Goal: Transaction & Acquisition: Purchase product/service

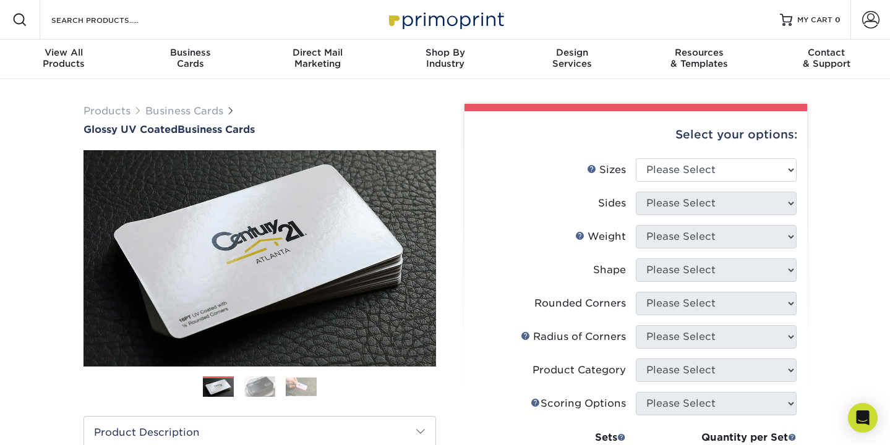
click at [252, 390] on img at bounding box center [259, 387] width 31 height 22
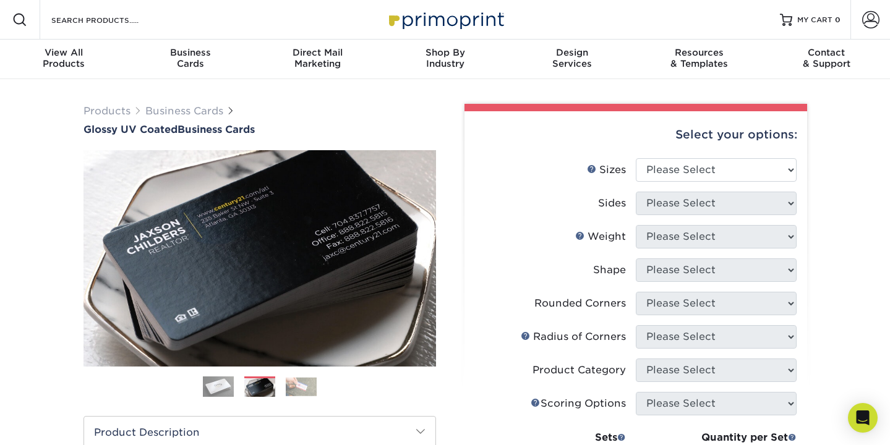
click at [306, 385] on img at bounding box center [301, 386] width 31 height 19
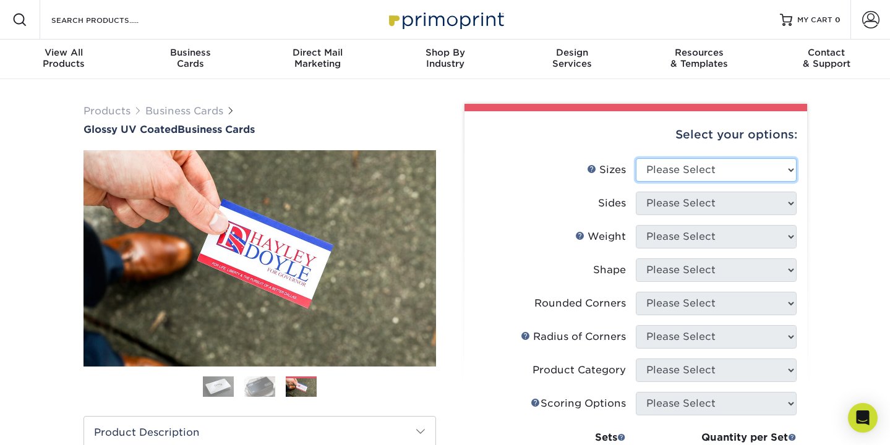
click at [664, 174] on select "Please Select 1.5" x 3.5" - Mini 1.75" x 3.5" - Mini 2" x 2" - Square 2" x 3" -…" at bounding box center [716, 169] width 161 height 23
select select "2.00x3.50"
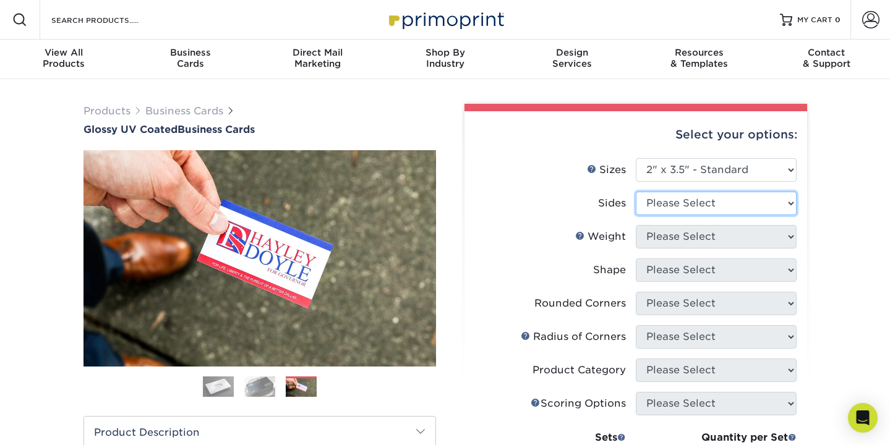
click at [679, 205] on select "Please Select Print Both Sides Print Front Only" at bounding box center [716, 203] width 161 height 23
select select "13abbda7-1d64-4f25-8bb2-c179b224825d"
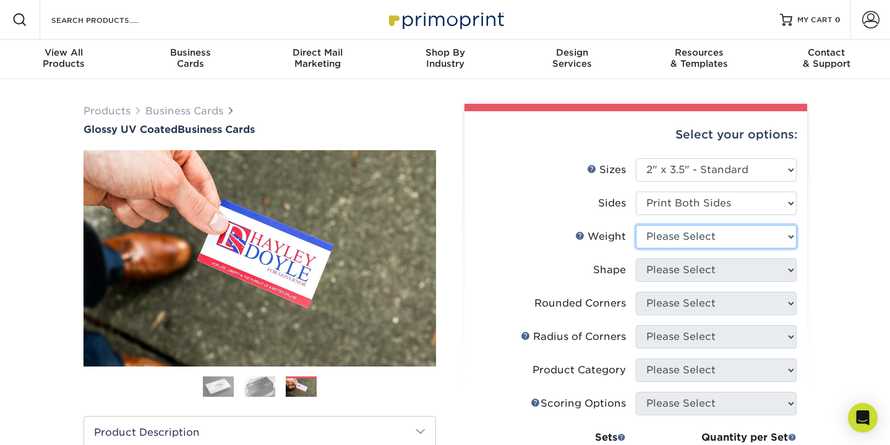
click at [679, 235] on select "Please Select 16PT 14PT" at bounding box center [716, 236] width 161 height 23
select select "16PT"
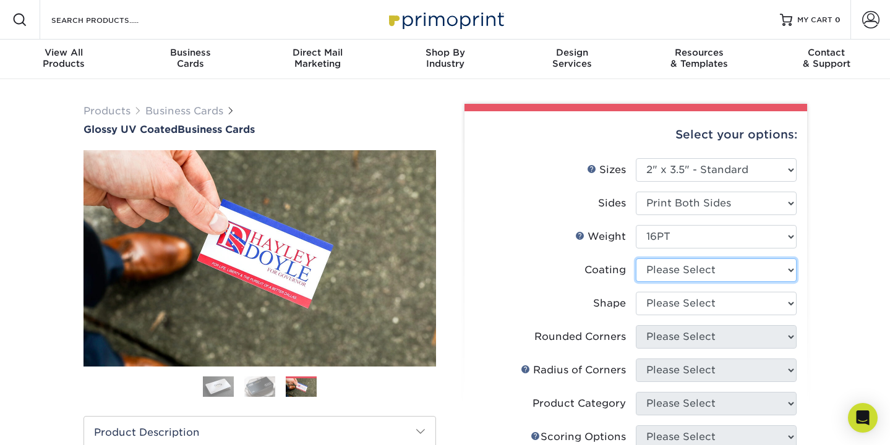
click at [673, 268] on select at bounding box center [716, 269] width 161 height 23
select select "ae367451-b2b8-45df-a344-0f05b6a12993"
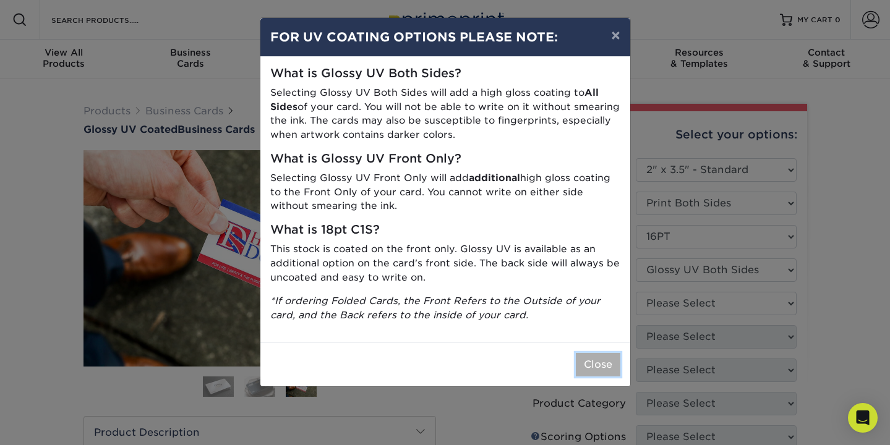
click at [599, 366] on button "Close" at bounding box center [598, 364] width 45 height 23
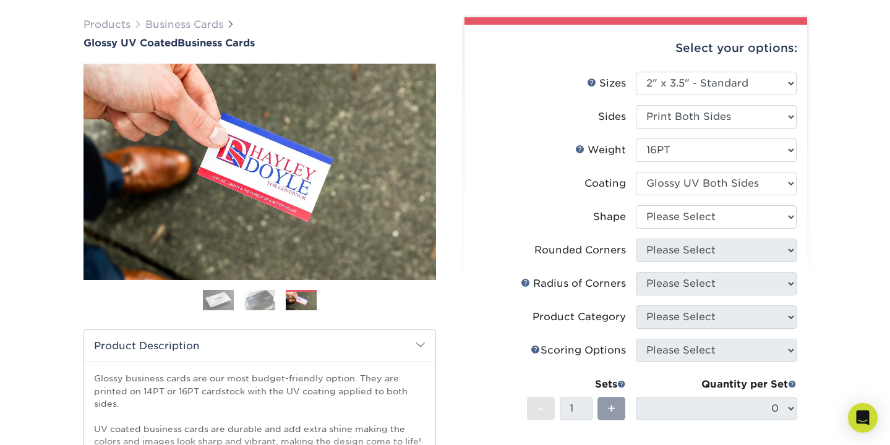
scroll to position [89, 0]
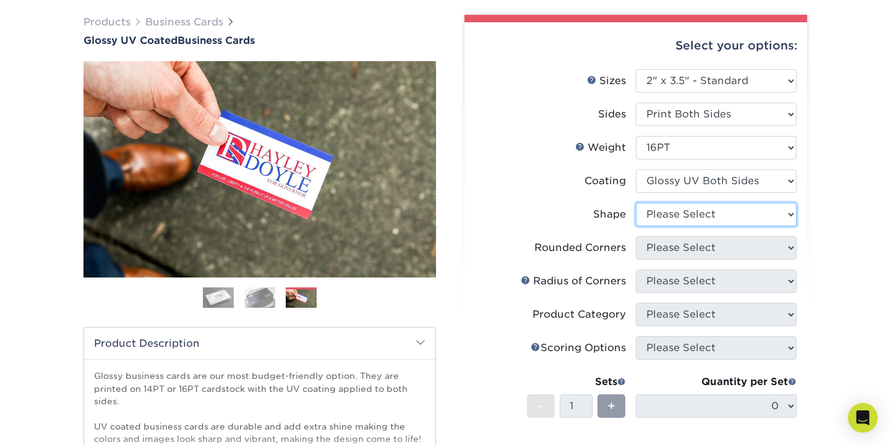
click at [708, 213] on select "Please Select Standard Oval" at bounding box center [716, 214] width 161 height 23
select select "standard"
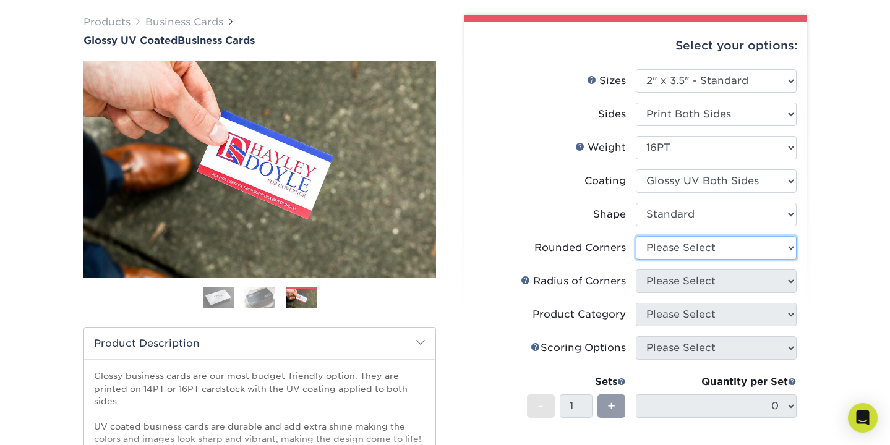
click at [711, 257] on select "Please Select Yes - Round 2 Corners Yes - Round 4 Corners No" at bounding box center [716, 247] width 161 height 23
select select "7672df9e-0e0a-464d-8e1f-920c575e4da3"
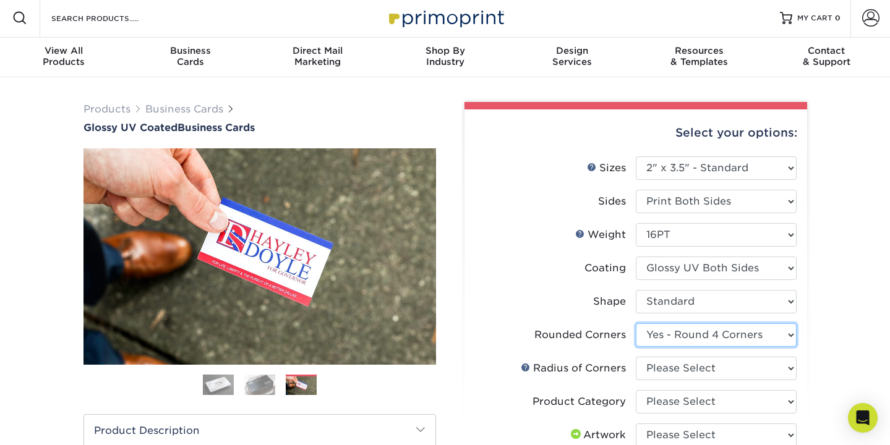
scroll to position [0, 0]
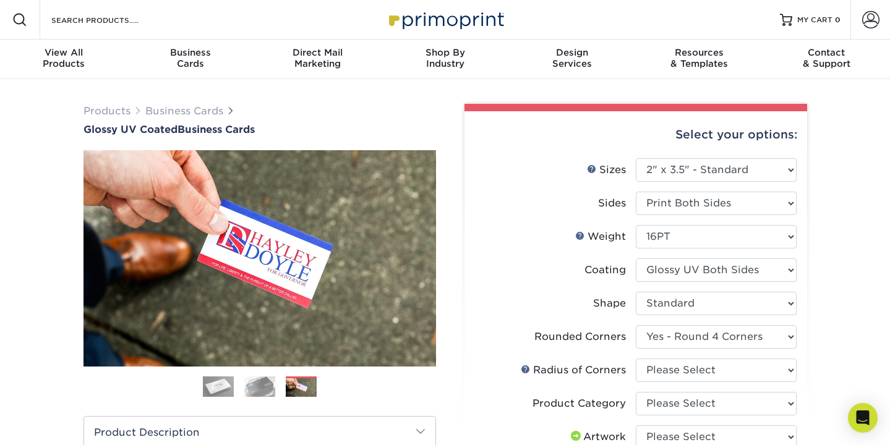
click at [263, 383] on img at bounding box center [259, 387] width 31 height 22
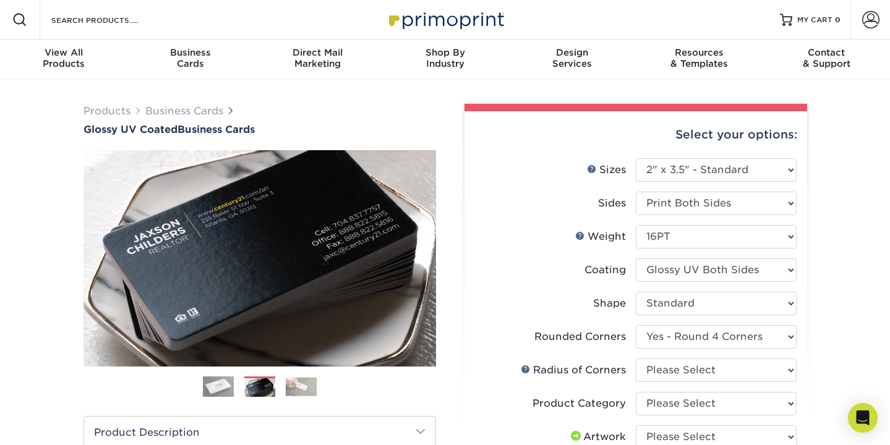
click at [221, 389] on img at bounding box center [218, 387] width 31 height 31
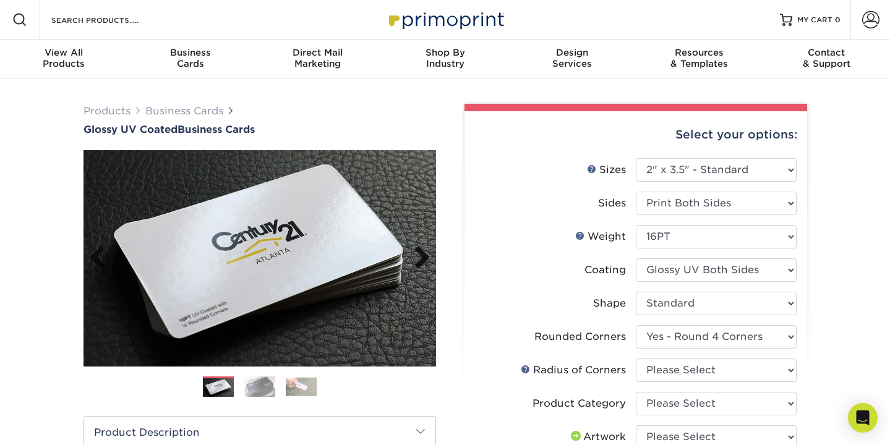
click at [425, 252] on link "Next" at bounding box center [417, 258] width 25 height 25
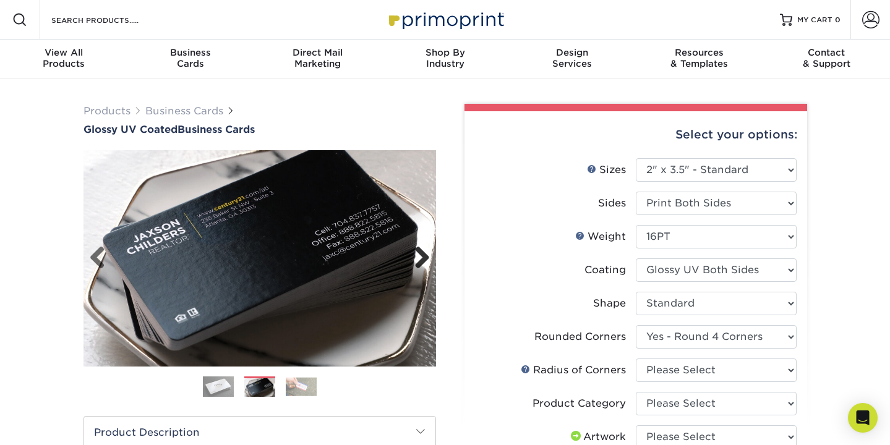
click at [425, 252] on link "Next" at bounding box center [417, 258] width 25 height 25
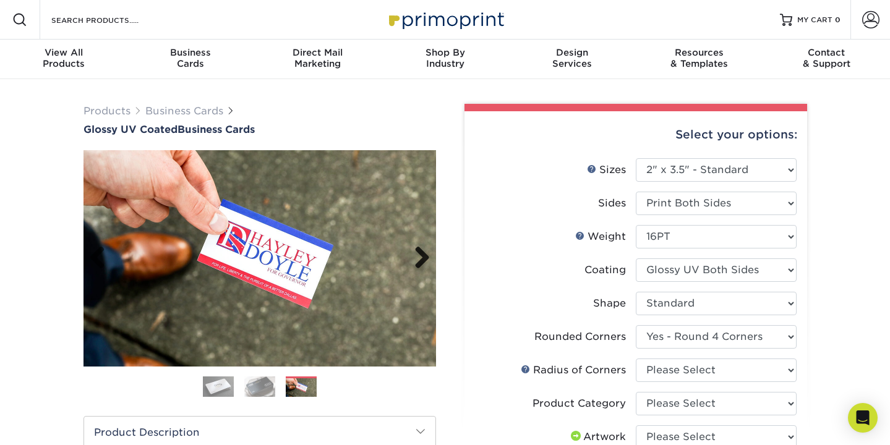
click at [425, 252] on link "Next" at bounding box center [417, 258] width 25 height 25
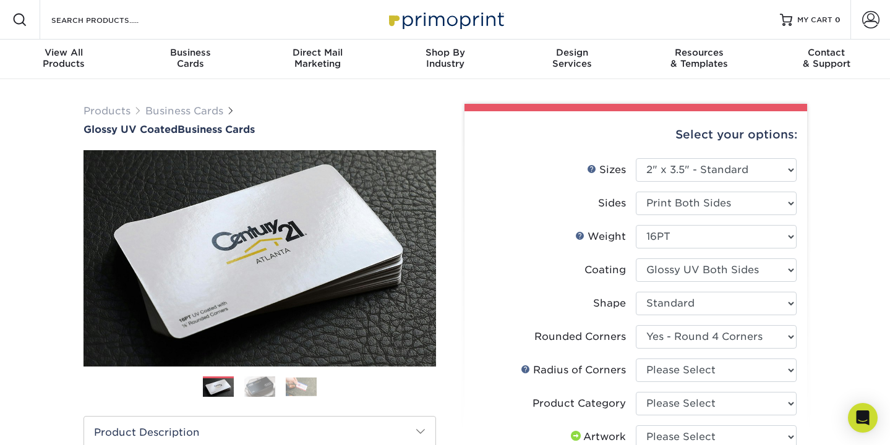
scroll to position [35, 0]
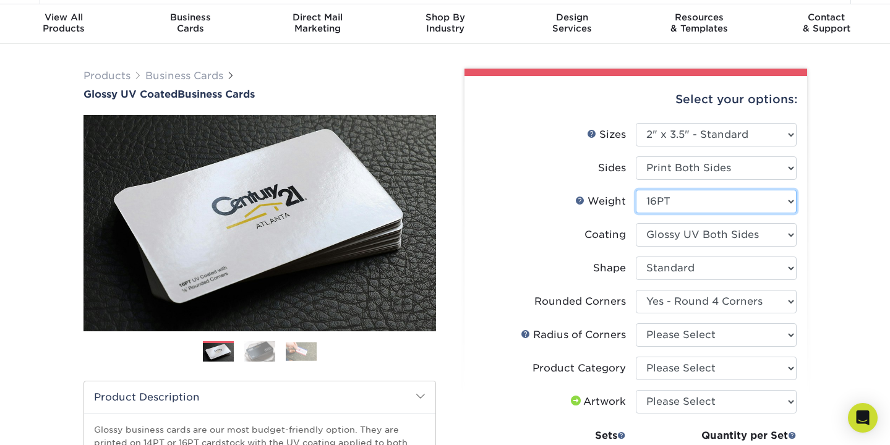
click at [693, 200] on select "Please Select 16PT 14PT" at bounding box center [716, 201] width 161 height 23
click at [690, 238] on select at bounding box center [716, 234] width 161 height 23
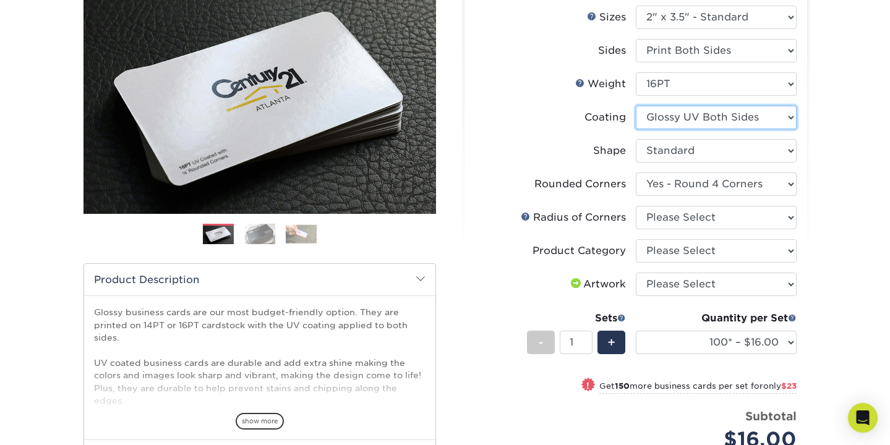
scroll to position [155, 0]
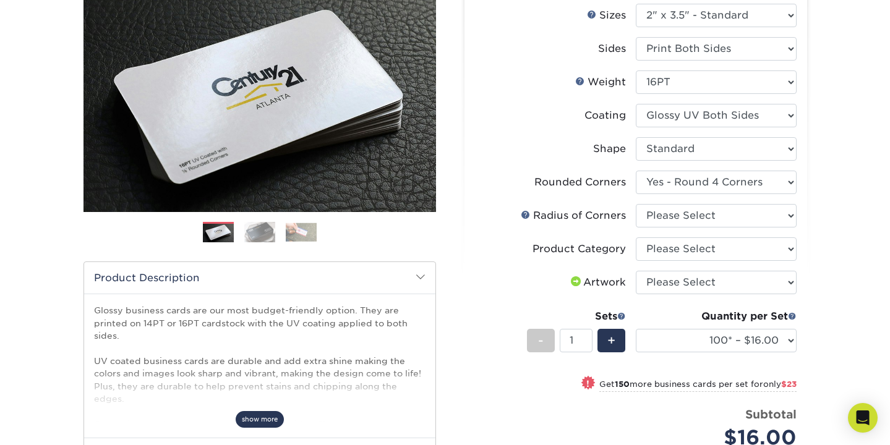
click at [258, 423] on span "show more" at bounding box center [260, 419] width 48 height 17
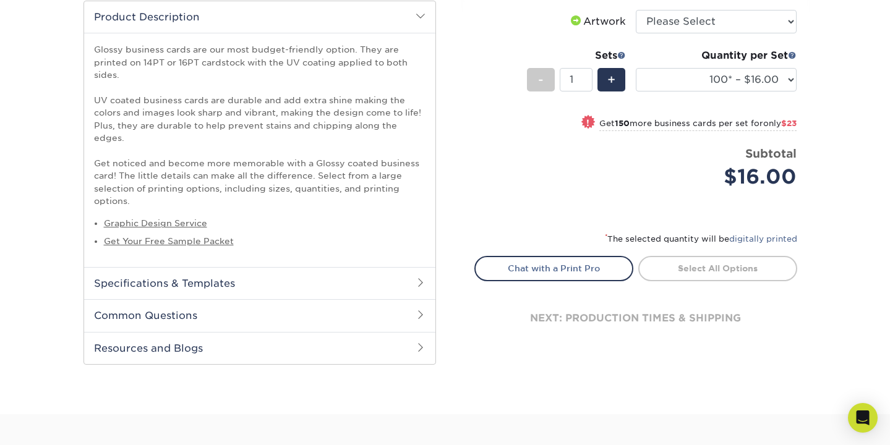
scroll to position [420, 0]
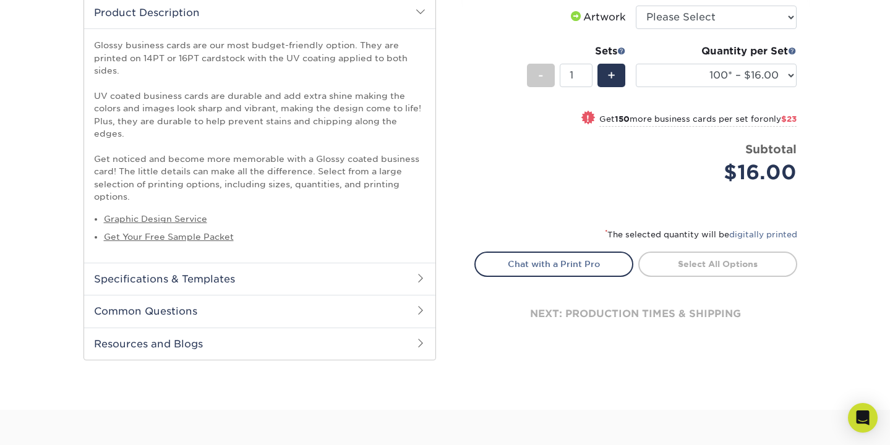
click at [213, 299] on h2 "Common Questions" at bounding box center [259, 311] width 351 height 32
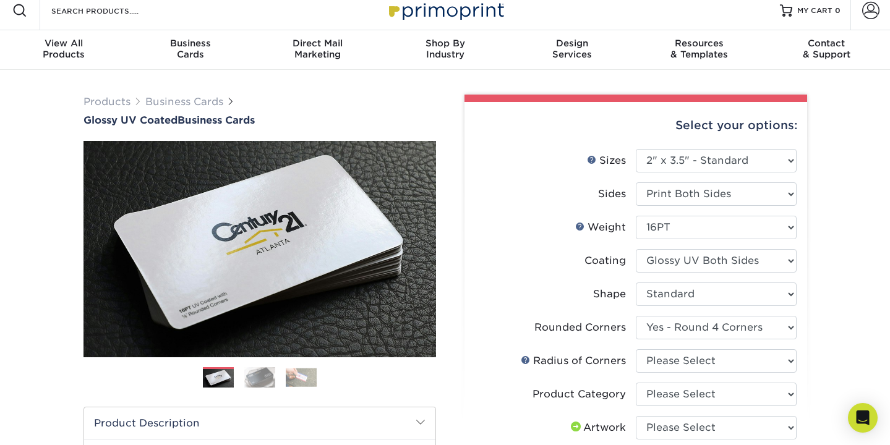
scroll to position [0, 0]
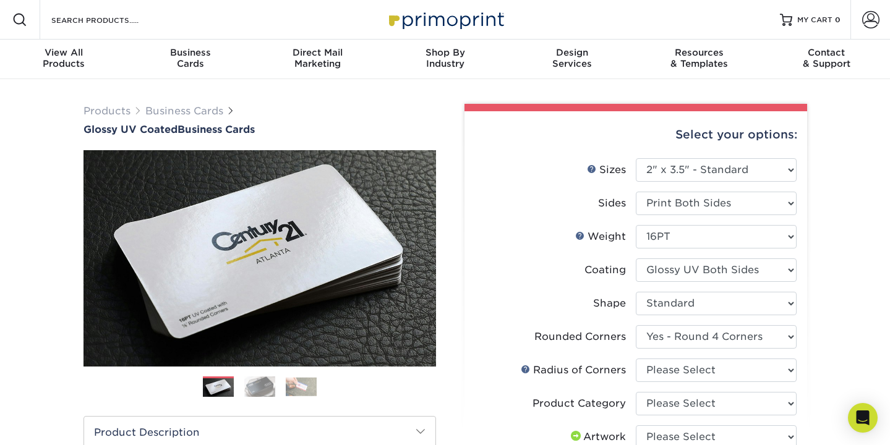
click at [254, 382] on img at bounding box center [259, 387] width 31 height 22
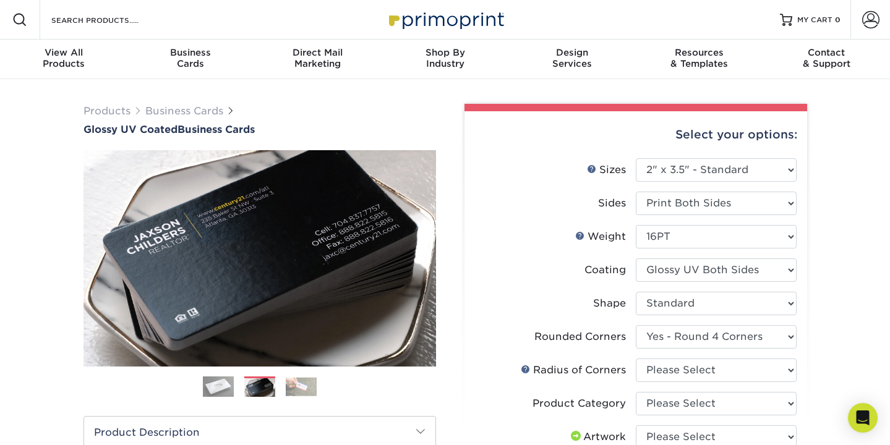
click at [297, 388] on img at bounding box center [301, 386] width 31 height 19
